Goal: Task Accomplishment & Management: Manage account settings

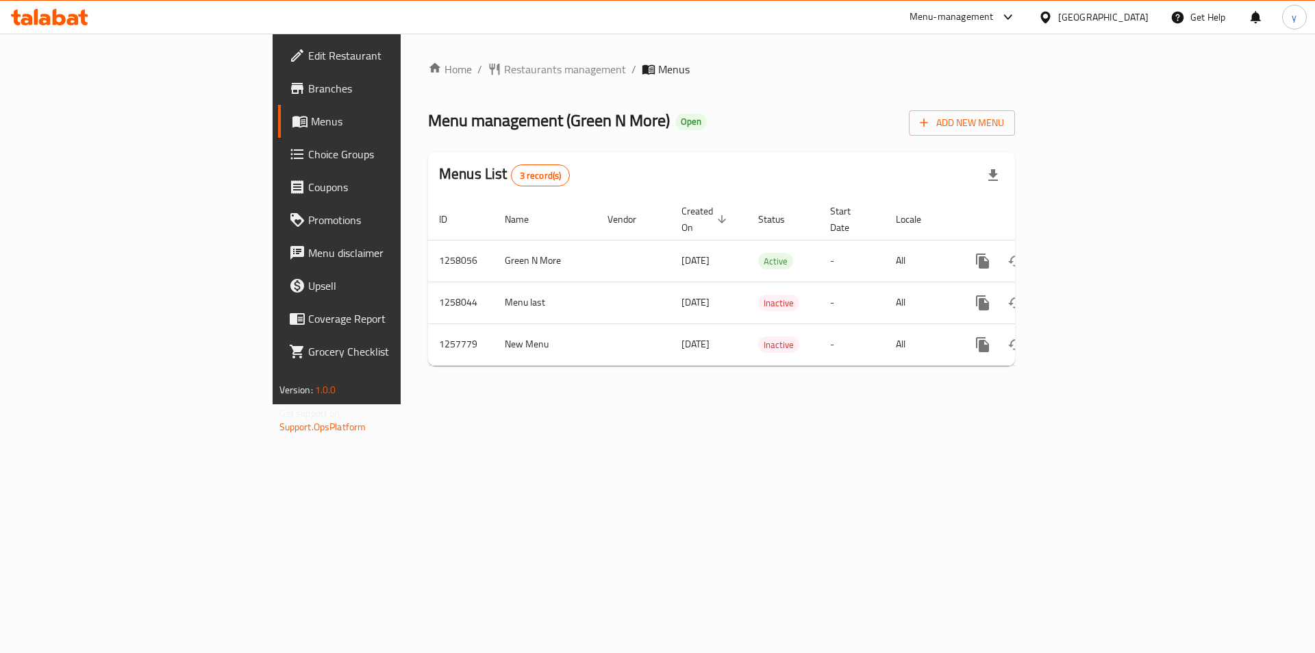
click at [308, 158] on span "Choice Groups" at bounding box center [394, 154] width 173 height 16
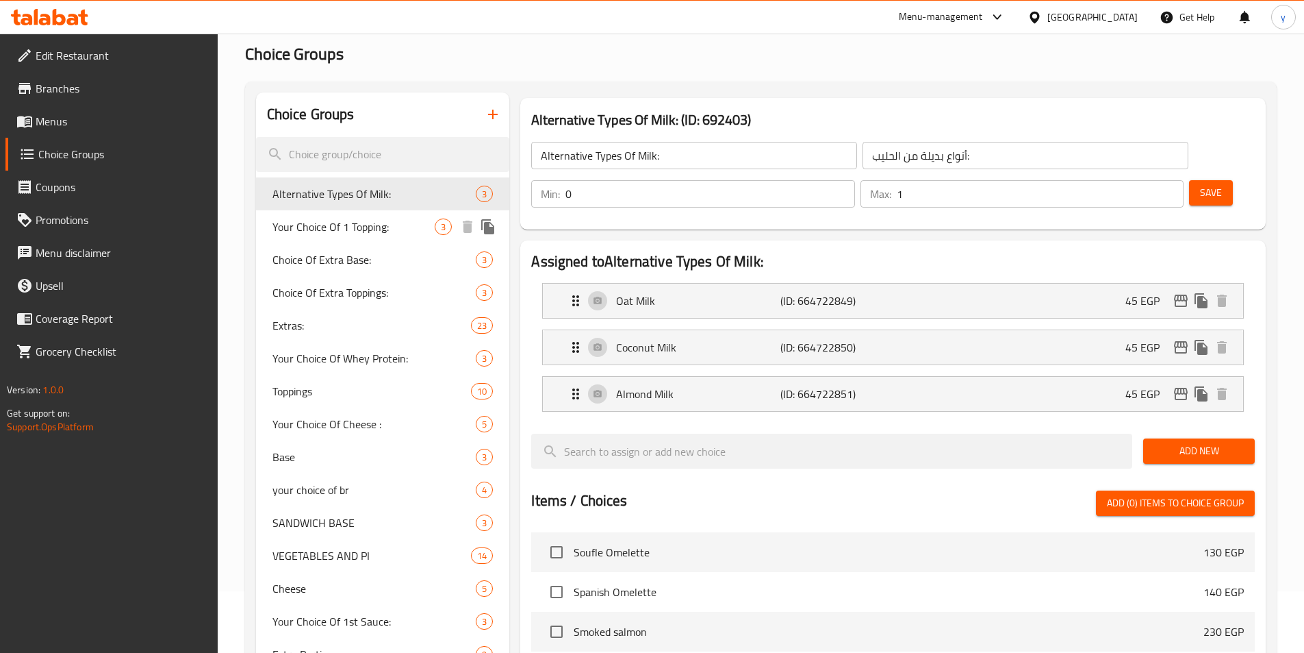
scroll to position [137, 0]
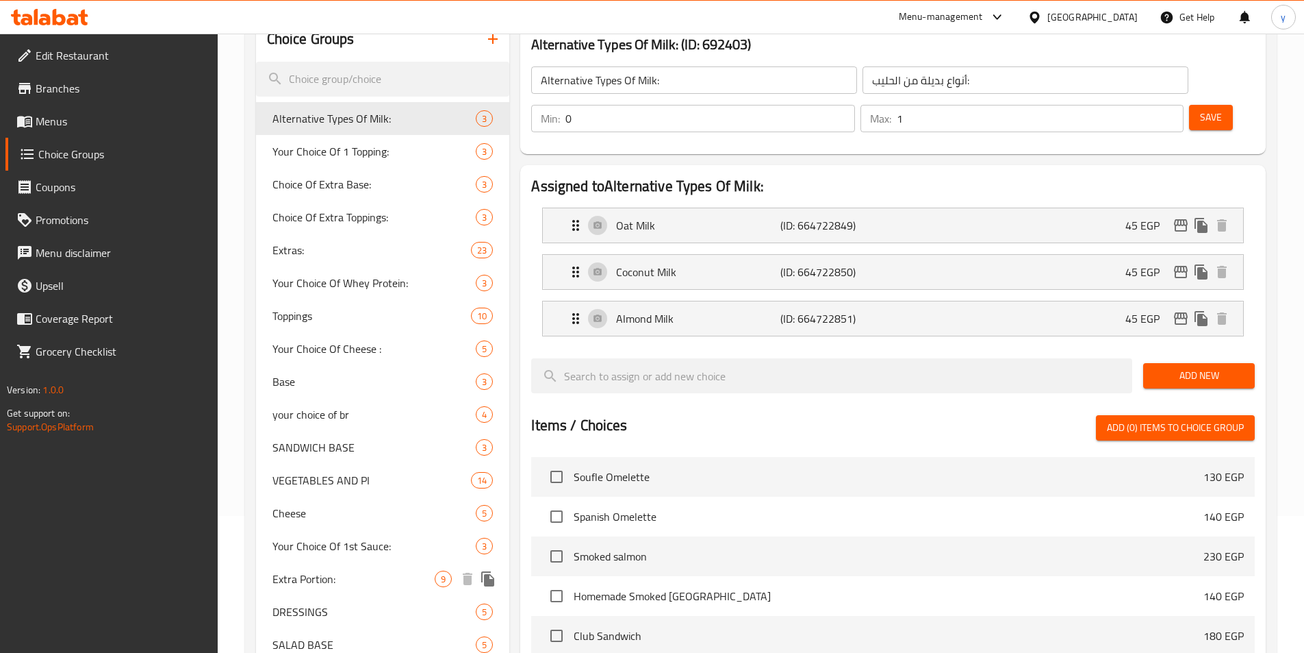
drag, startPoint x: 309, startPoint y: 581, endPoint x: 10, endPoint y: 483, distance: 314.2
click at [309, 581] on span "Extra Portion:" at bounding box center [354, 578] width 163 height 16
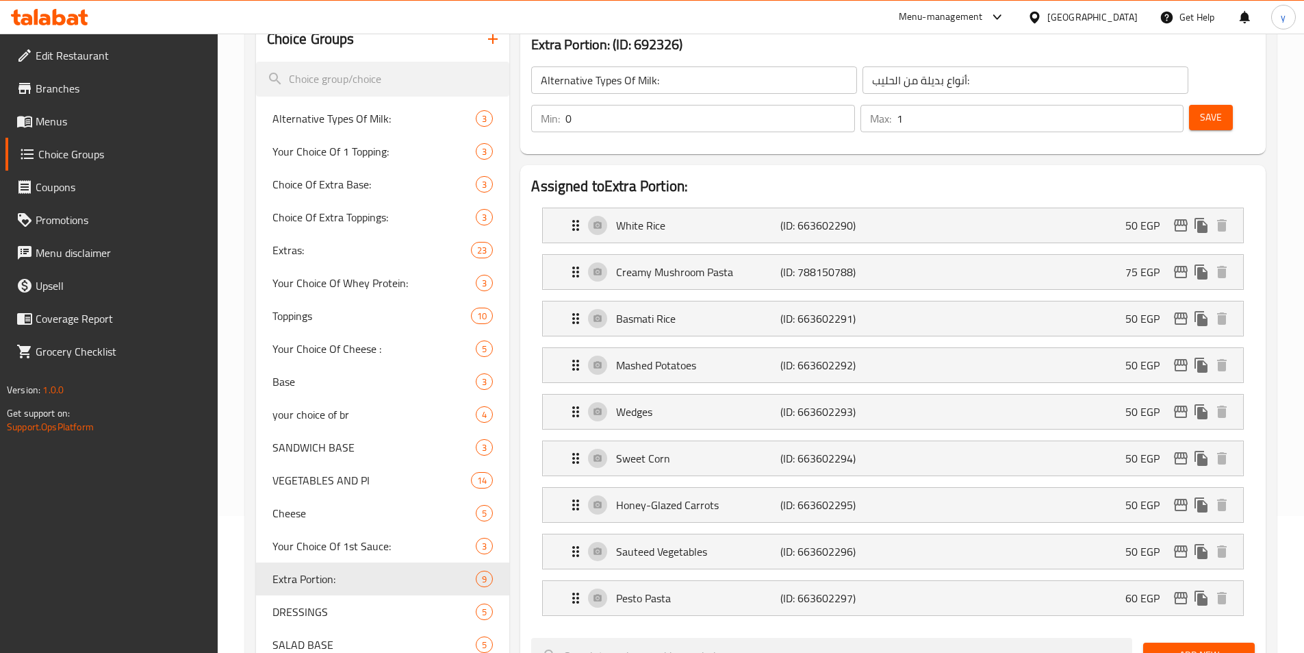
type input "Extra Portion:"
type input "حصة اضافية:"
type input "9"
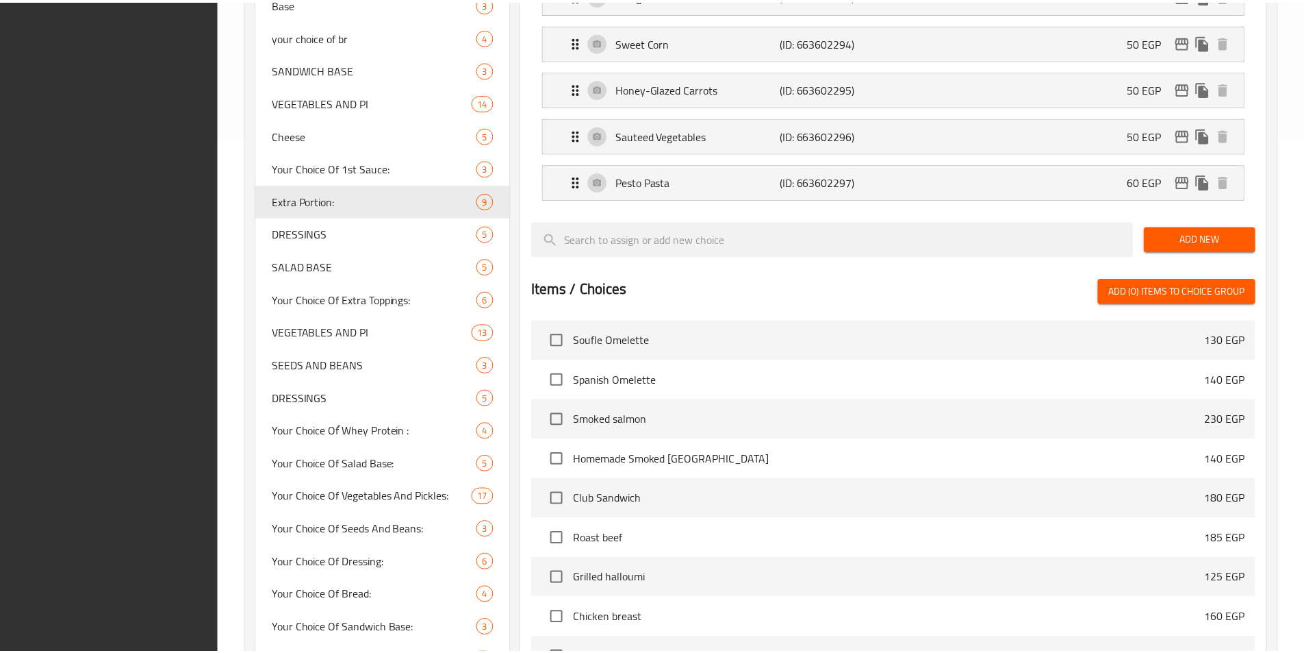
scroll to position [748, 0]
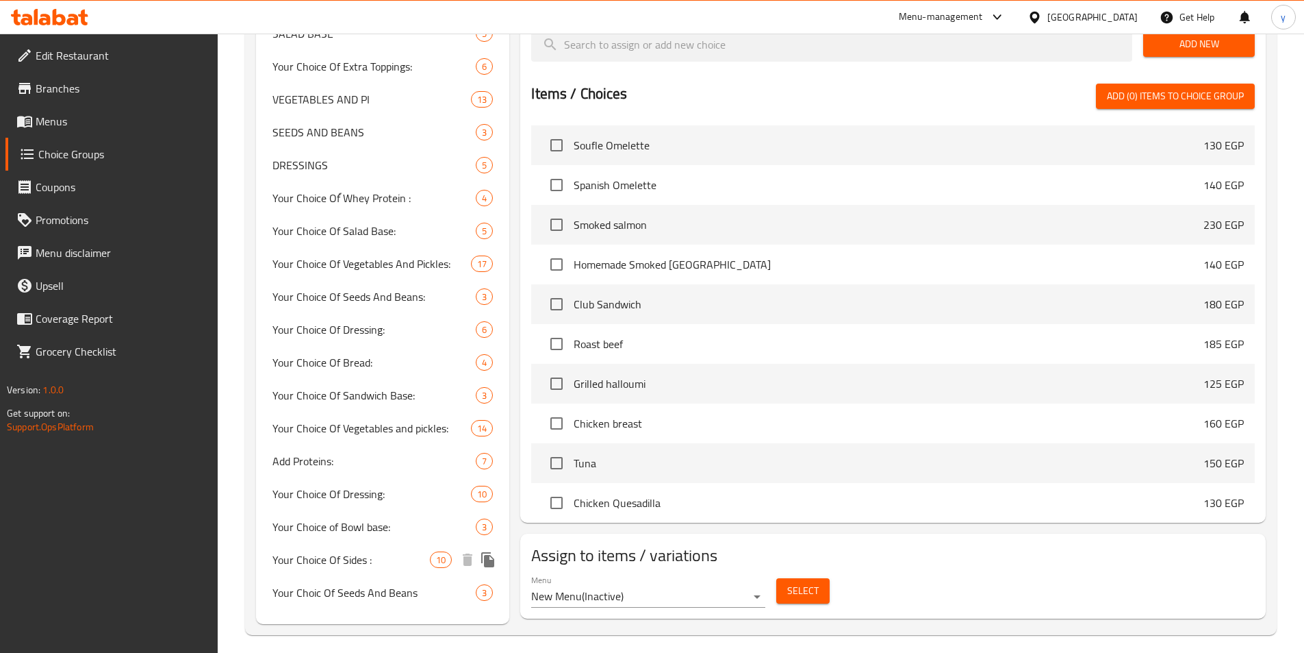
click at [315, 563] on span "Your Choice Of Sides :" at bounding box center [352, 559] width 158 height 16
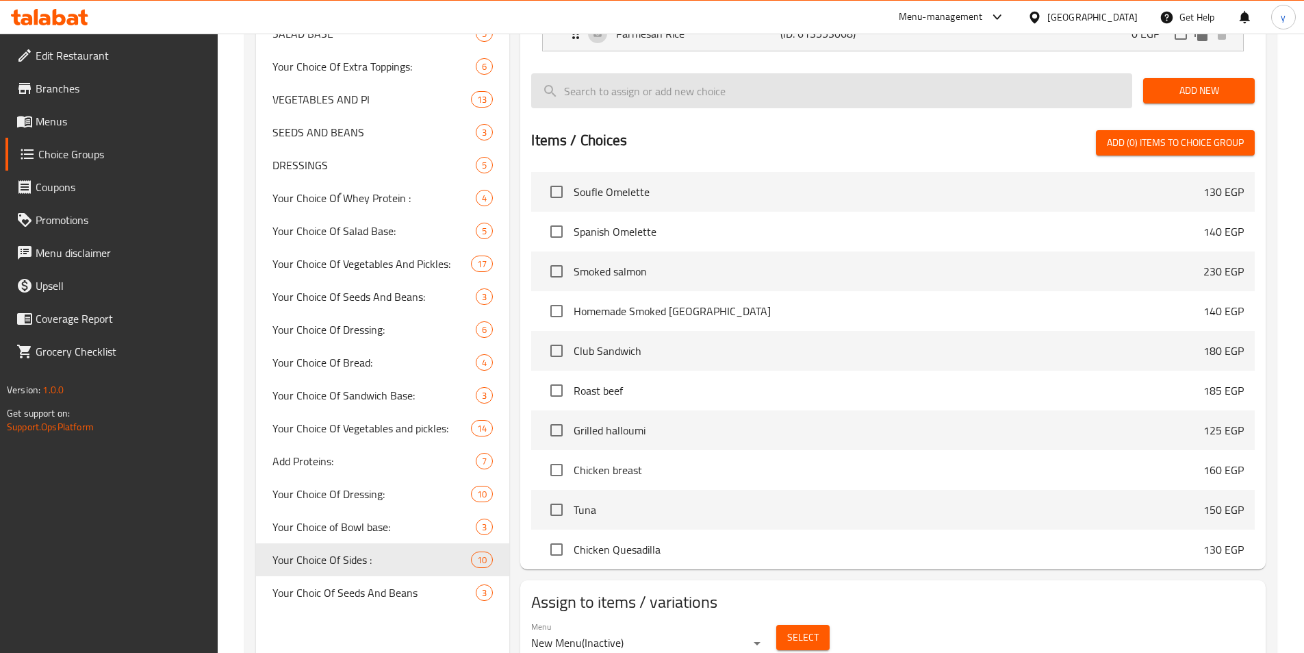
type input "Your Choice Of Sides :"
type input "اختيار من الطبق للجانبى:"
type input "2"
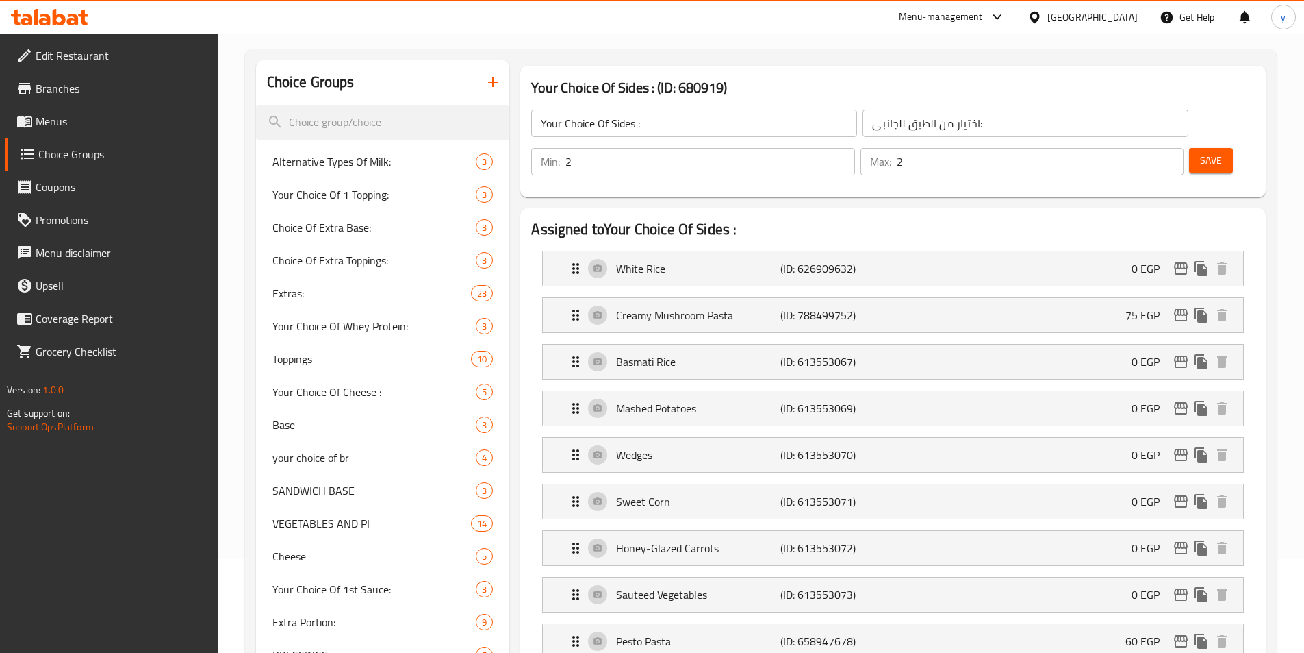
scroll to position [0, 0]
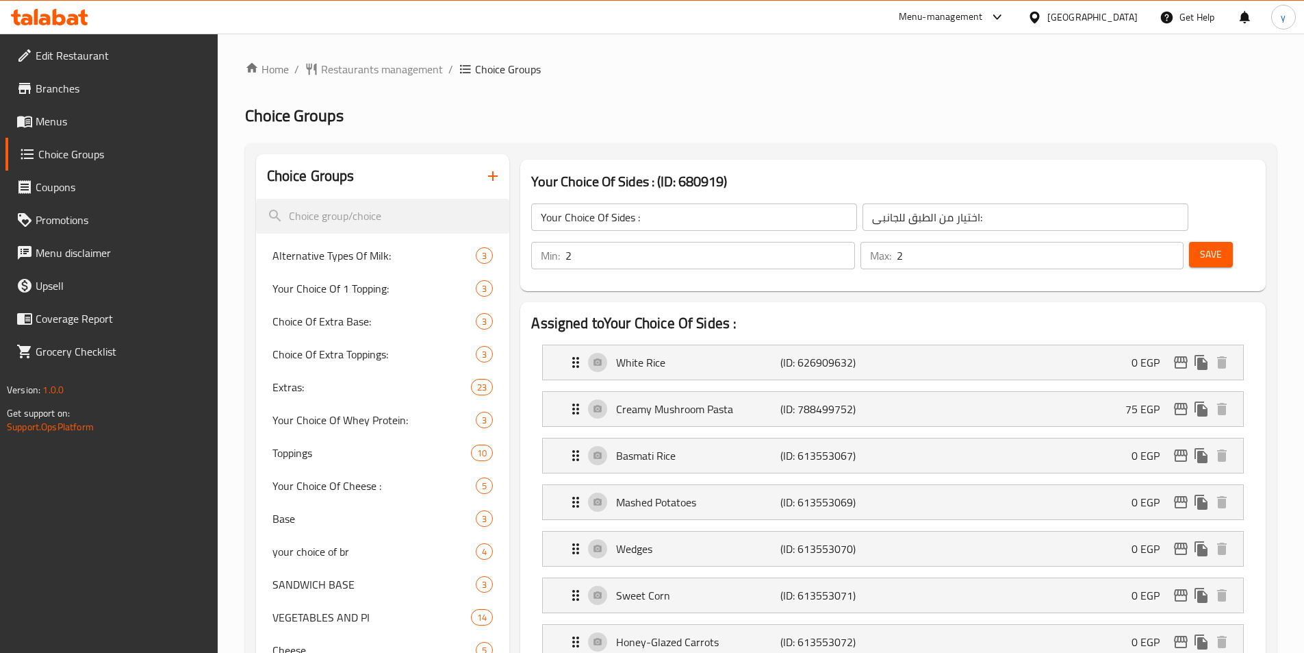
click at [387, 69] on span "Restaurants management" at bounding box center [382, 69] width 122 height 16
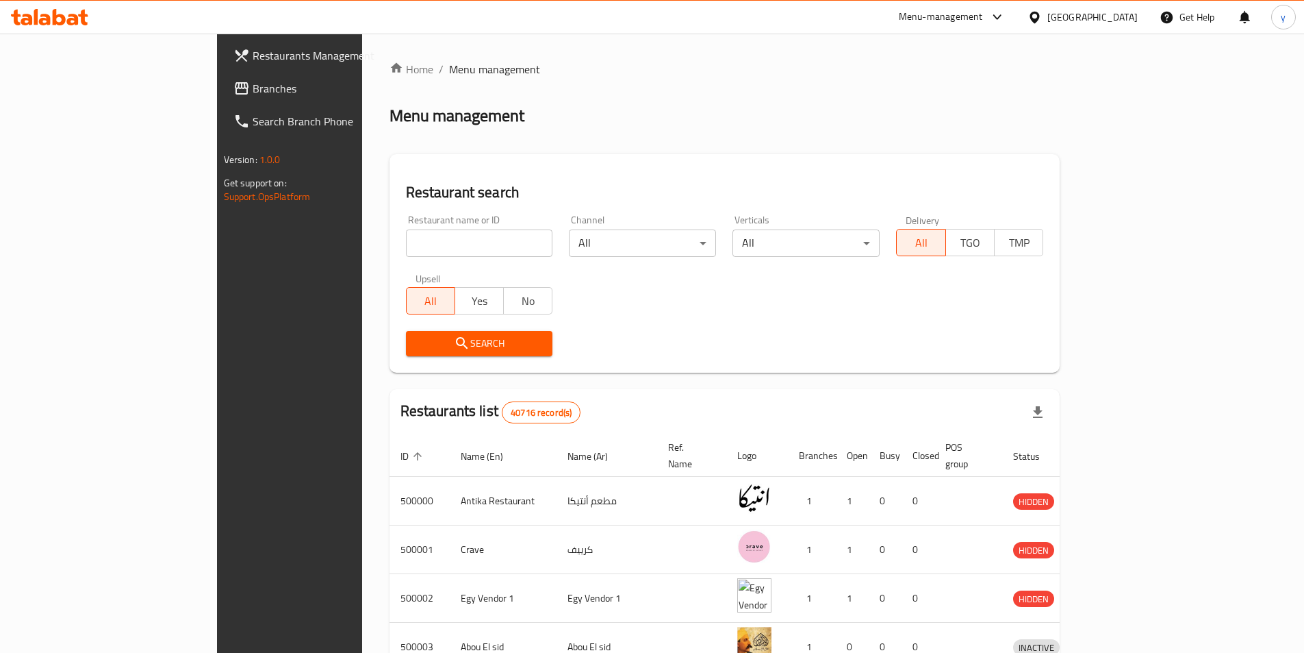
click at [253, 92] on span "Branches" at bounding box center [338, 88] width 171 height 16
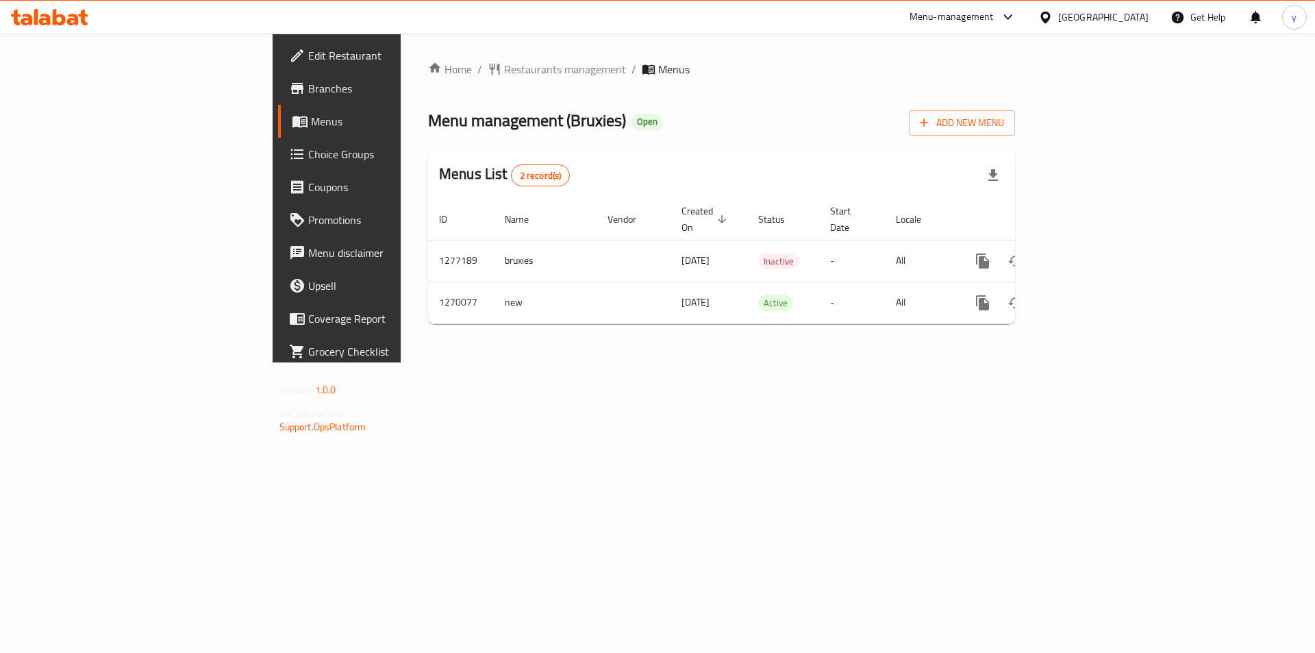
click at [308, 153] on span "Choice Groups" at bounding box center [394, 154] width 173 height 16
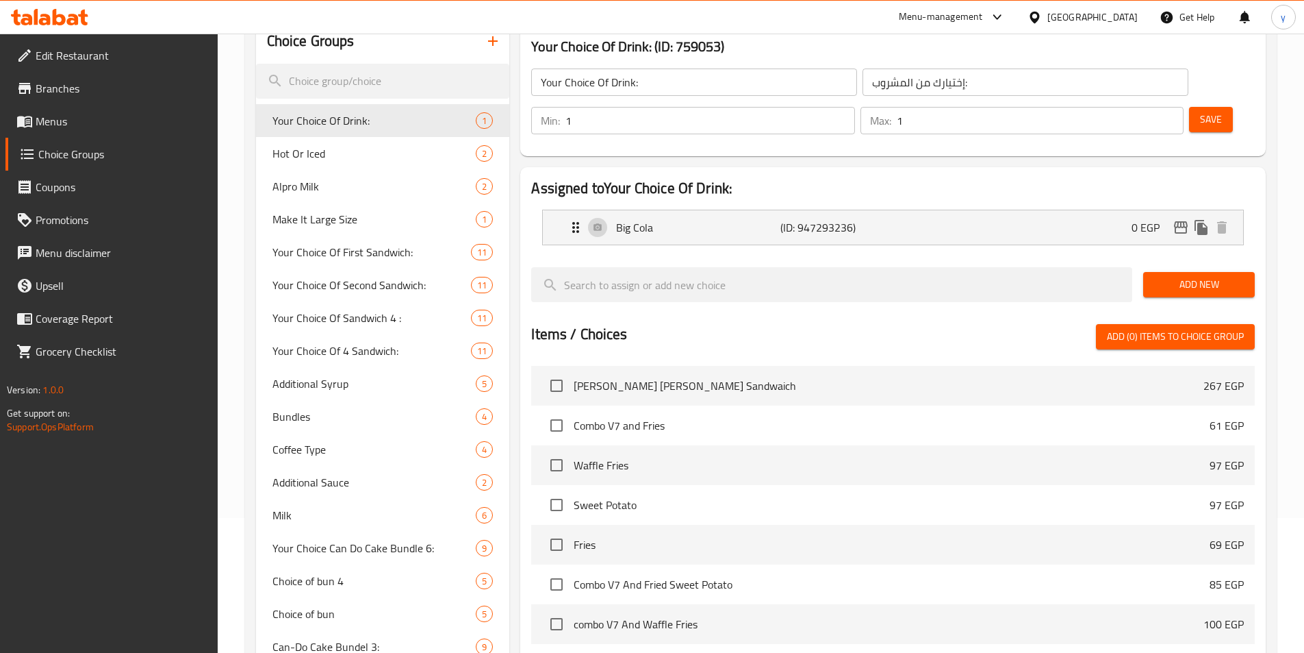
scroll to position [978, 0]
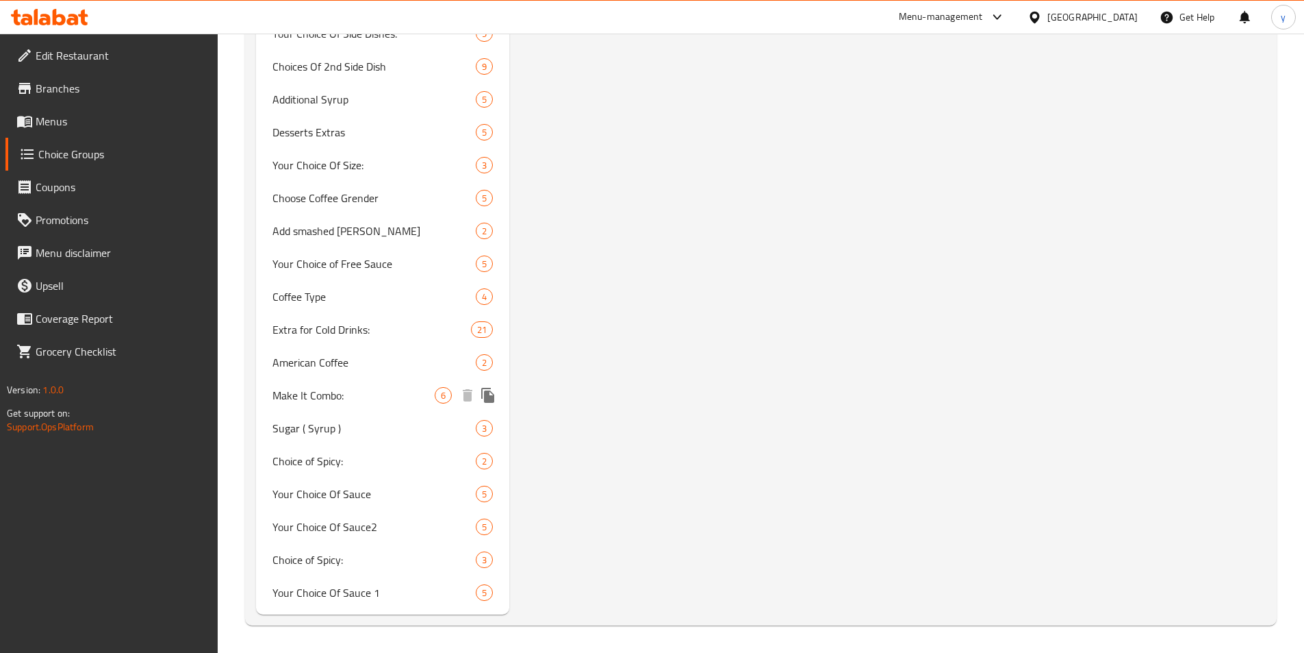
click at [312, 396] on span "Make It Combo:" at bounding box center [354, 395] width 163 height 16
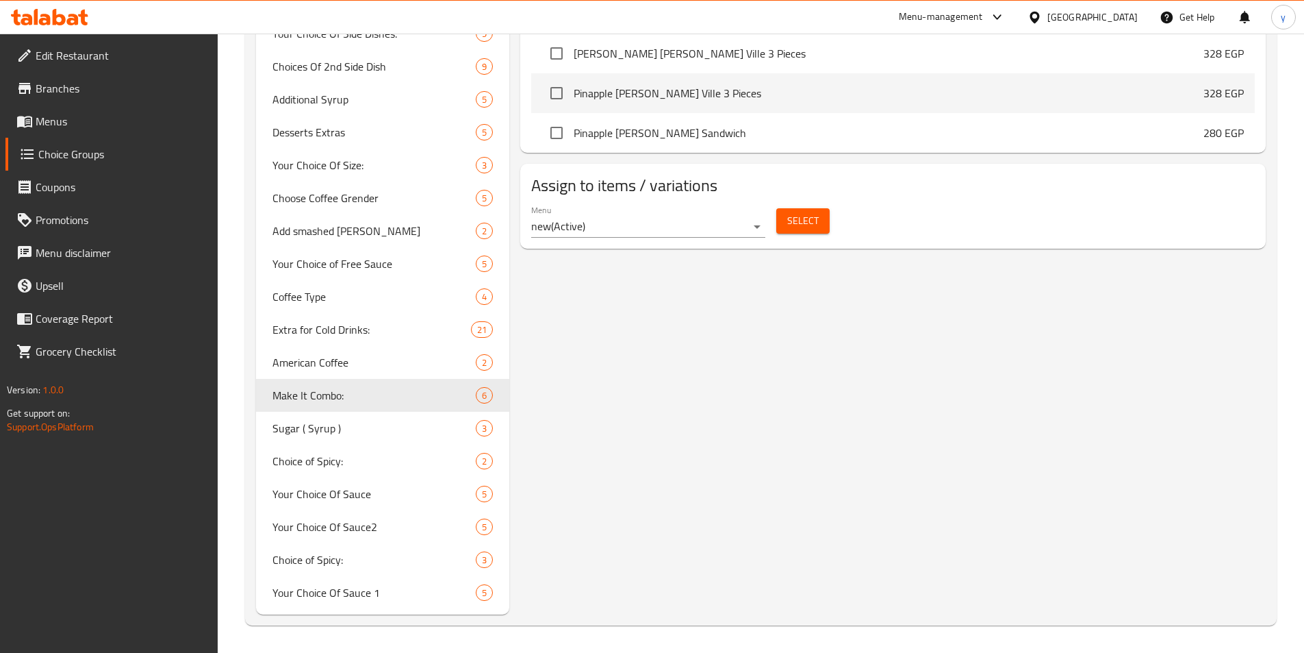
type input "Make It Combo:"
type input "اجعلها كومبو:"
type input "0"
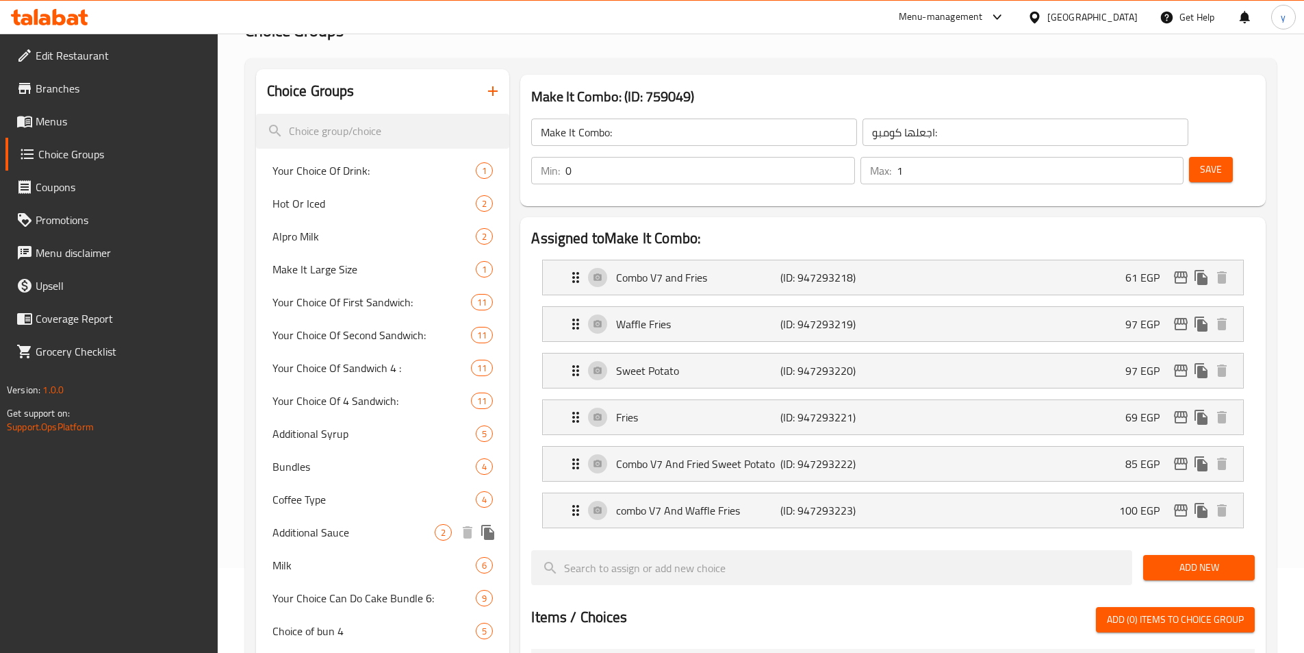
scroll to position [0, 0]
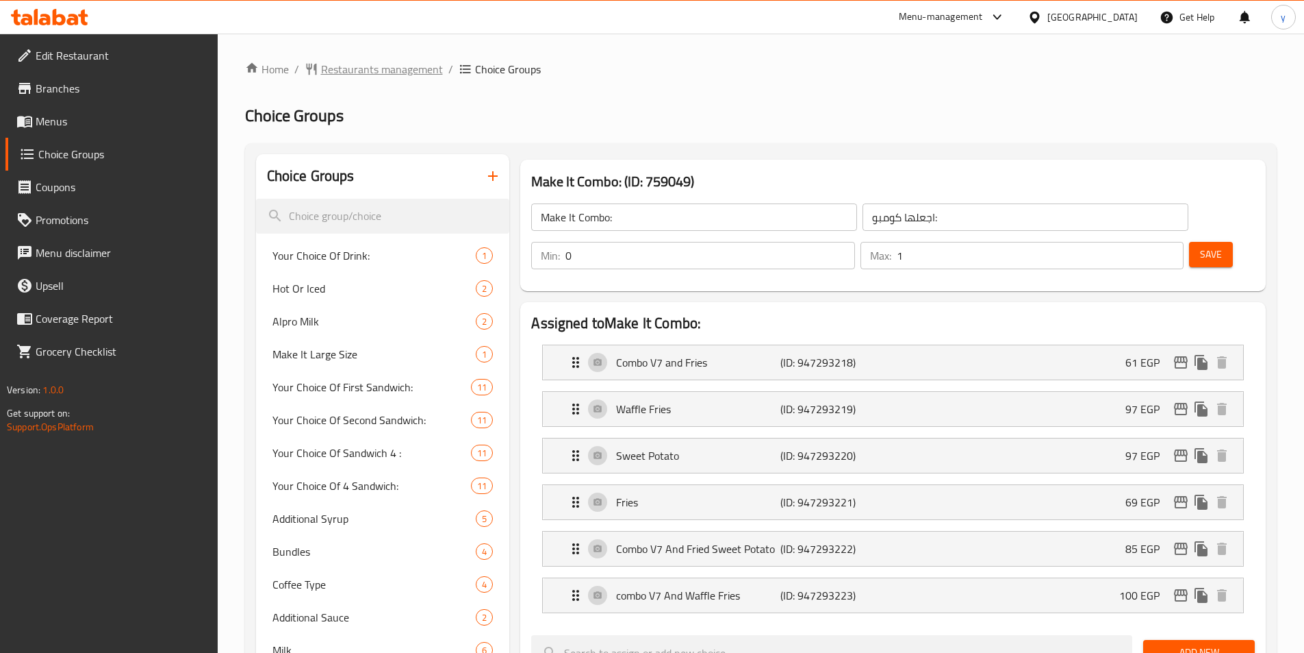
click at [348, 61] on span "Restaurants management" at bounding box center [382, 69] width 122 height 16
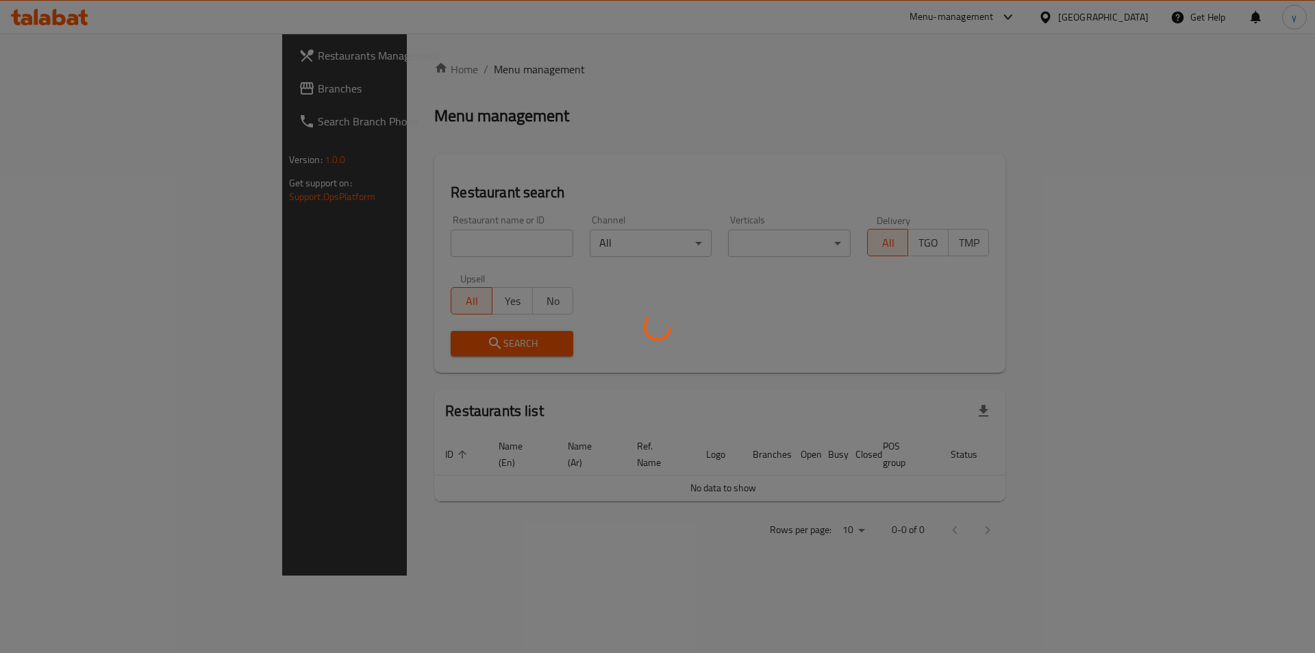
click at [49, 91] on div at bounding box center [657, 326] width 1315 height 653
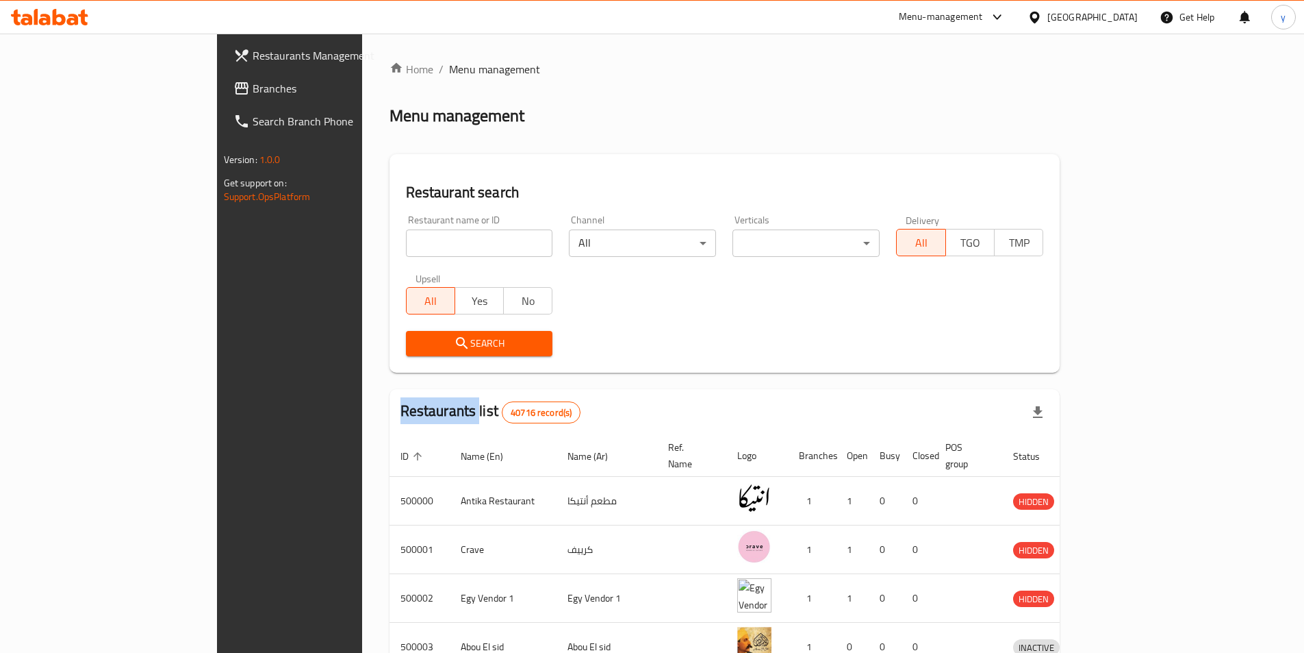
click at [49, 91] on div at bounding box center [652, 326] width 1304 height 653
click at [217, 91] on div "Restaurants Management Branches Search Branch Phone Version: 1.0.0 Get support …" at bounding box center [652, 535] width 871 height 1003
click at [253, 91] on span "Branches" at bounding box center [338, 88] width 171 height 16
